Goal: Transaction & Acquisition: Purchase product/service

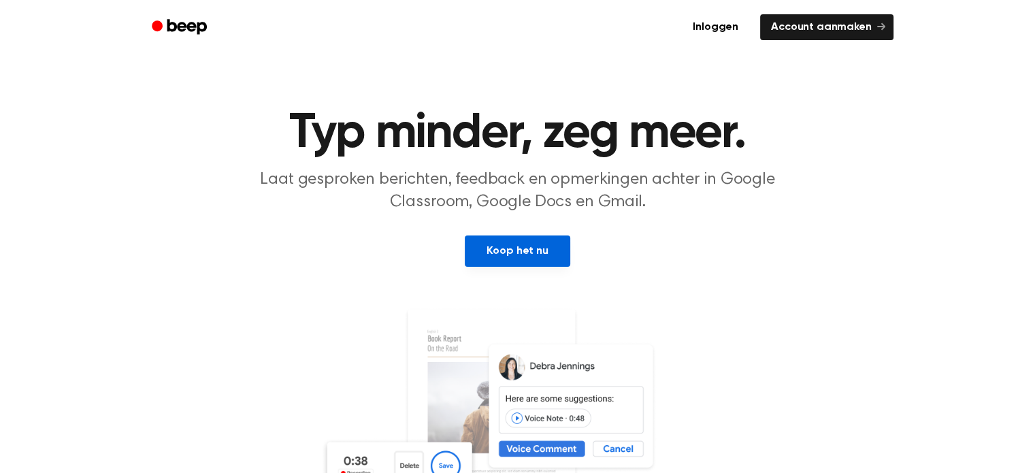
click at [542, 258] on link "Koop het nu" at bounding box center [517, 250] width 105 height 31
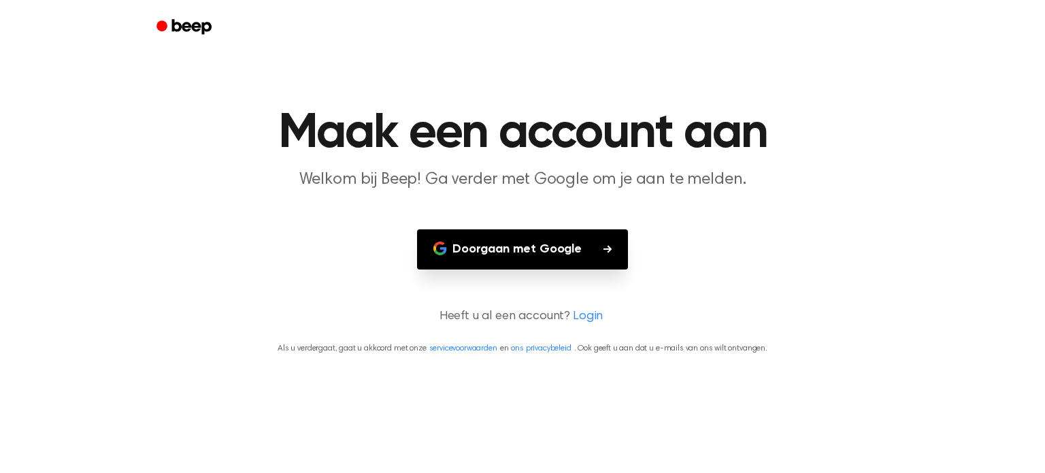
click at [502, 248] on font "Doorgaan met Google" at bounding box center [516, 249] width 129 height 12
click at [559, 255] on font "Doorgaan met Google" at bounding box center [516, 249] width 129 height 12
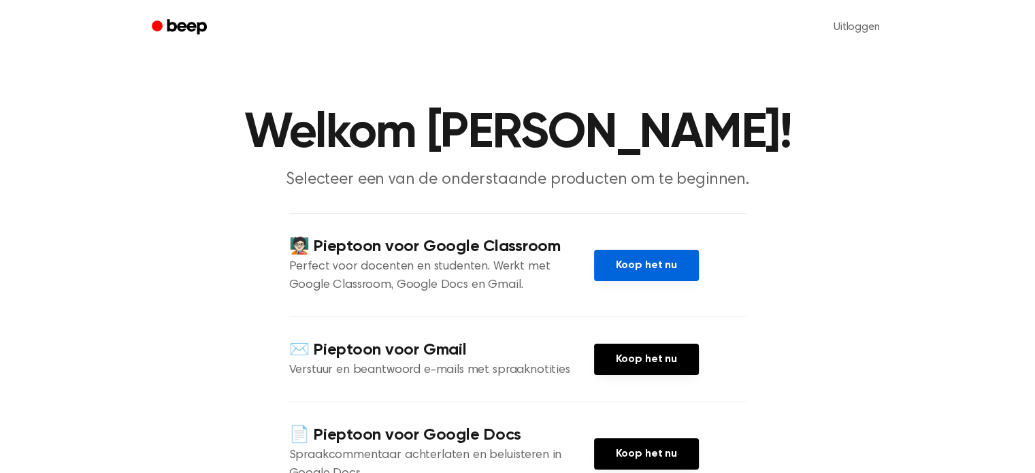
click at [616, 260] on font "Koop het nu" at bounding box center [646, 265] width 61 height 11
